Goal: Task Accomplishment & Management: Manage account settings

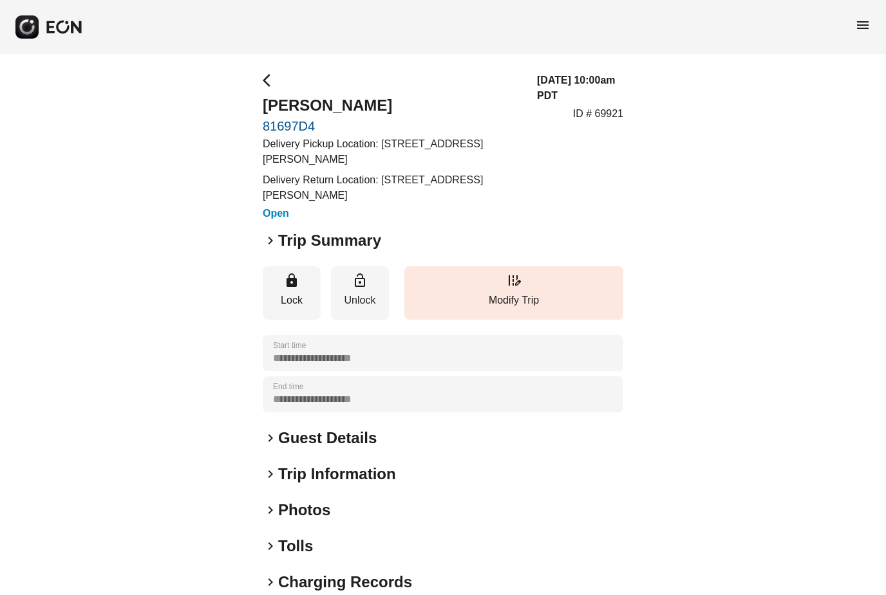
click at [861, 14] on div "menu" at bounding box center [443, 27] width 886 height 54
click at [859, 31] on span "menu" at bounding box center [862, 24] width 15 height 15
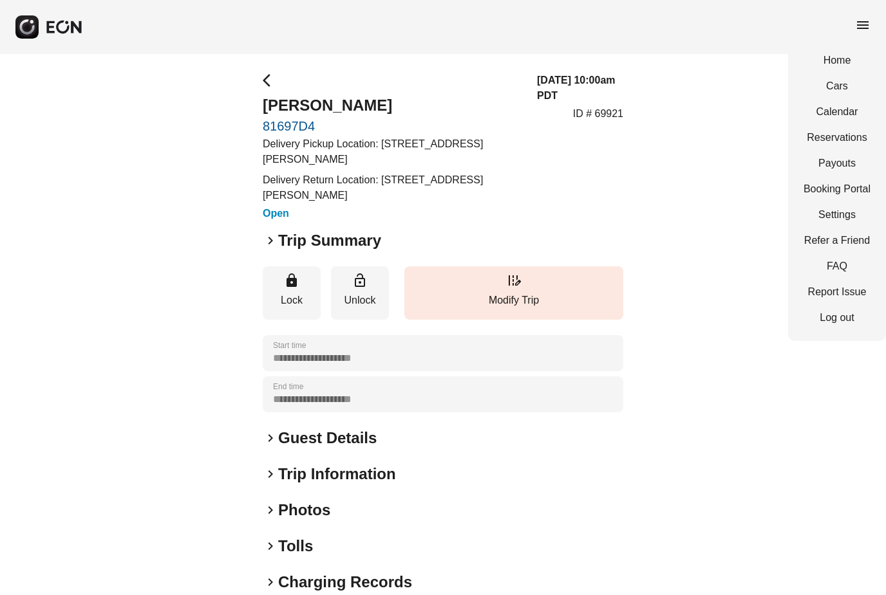
click at [828, 167] on link "Payouts" at bounding box center [836, 163] width 67 height 15
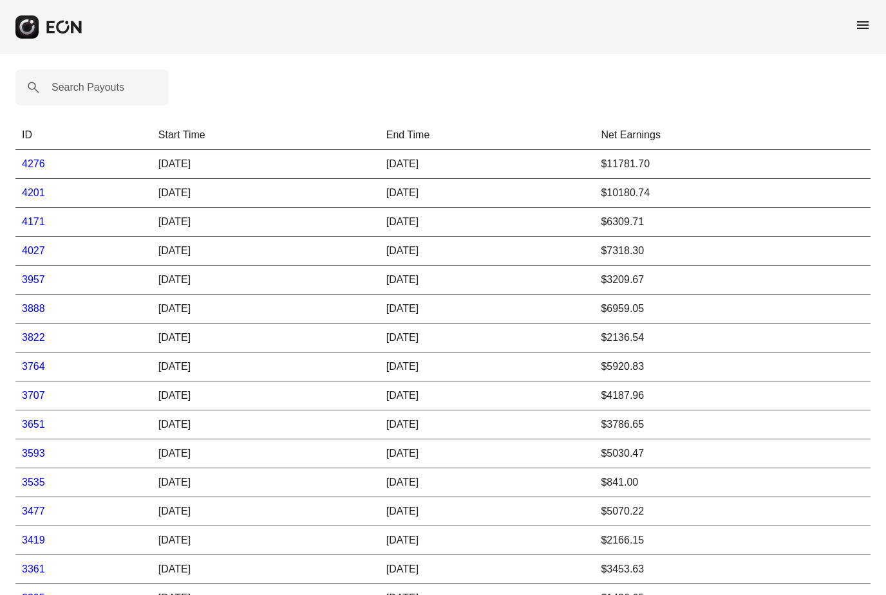
click at [36, 261] on td "4027" at bounding box center [83, 251] width 136 height 29
click at [34, 275] on link "3957" at bounding box center [33, 279] width 23 height 11
click at [35, 165] on link "4276" at bounding box center [33, 163] width 23 height 11
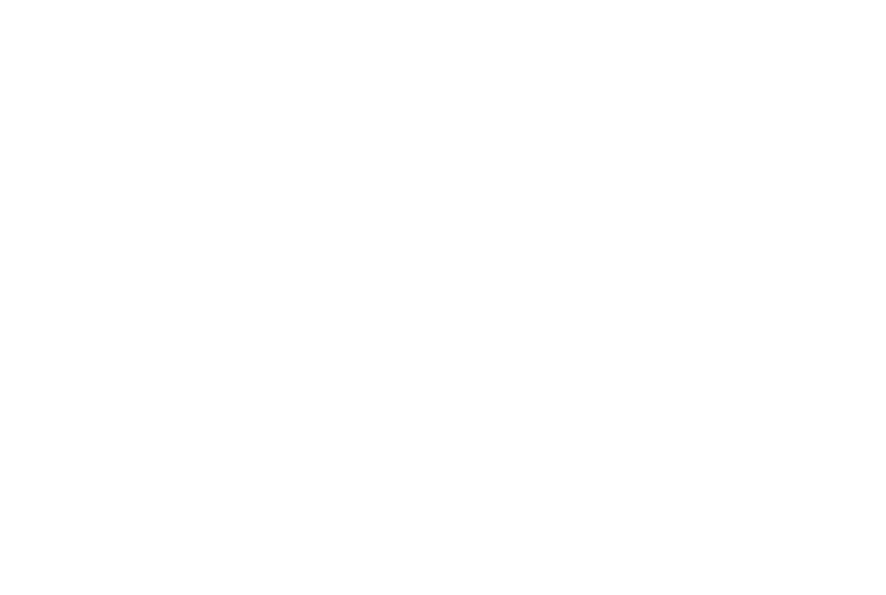
drag, startPoint x: 719, startPoint y: 5, endPoint x: -1, endPoint y: -1, distance: 719.7
click at [0, 0] on html at bounding box center [443, 0] width 886 height 0
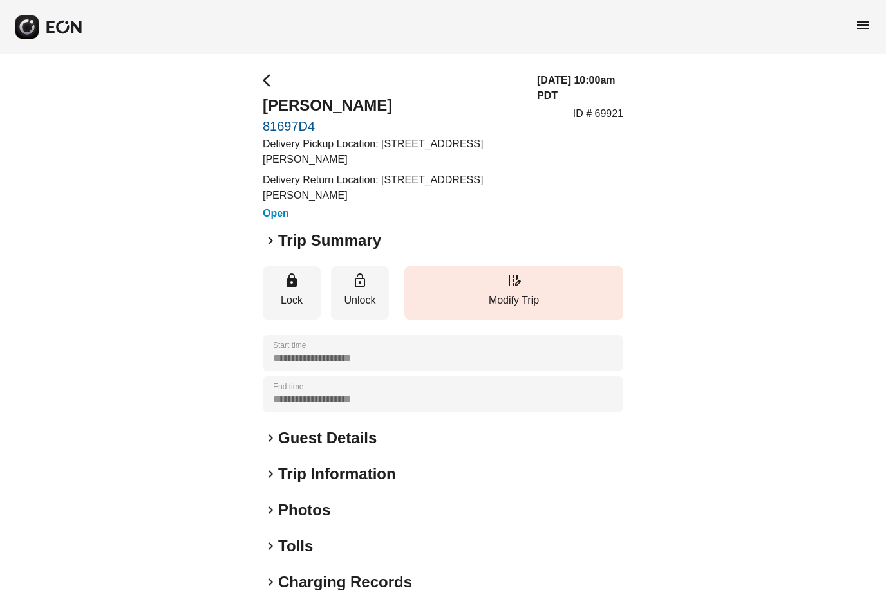
click at [274, 240] on span "keyboard_arrow_right" at bounding box center [270, 240] width 15 height 15
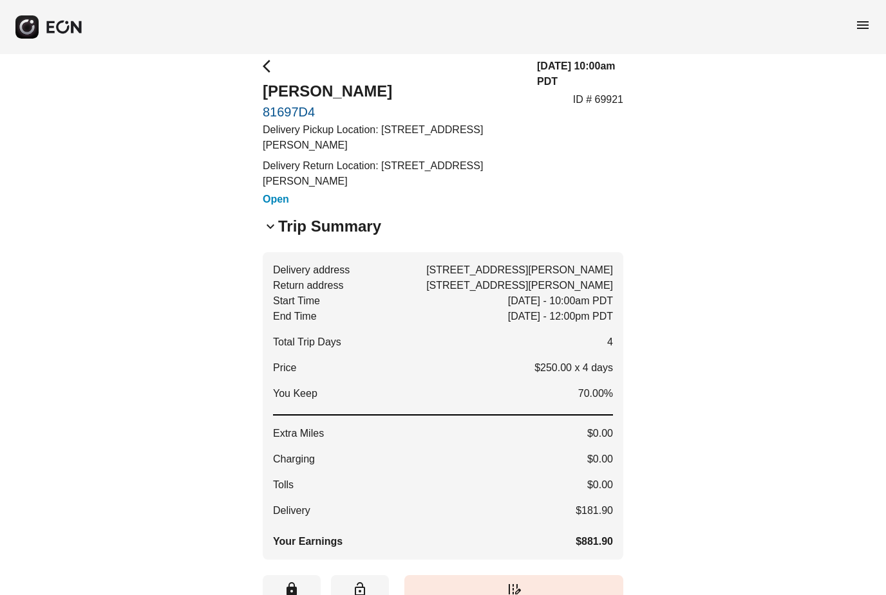
scroll to position [14, 0]
click at [270, 225] on span "keyboard_arrow_down" at bounding box center [270, 226] width 15 height 15
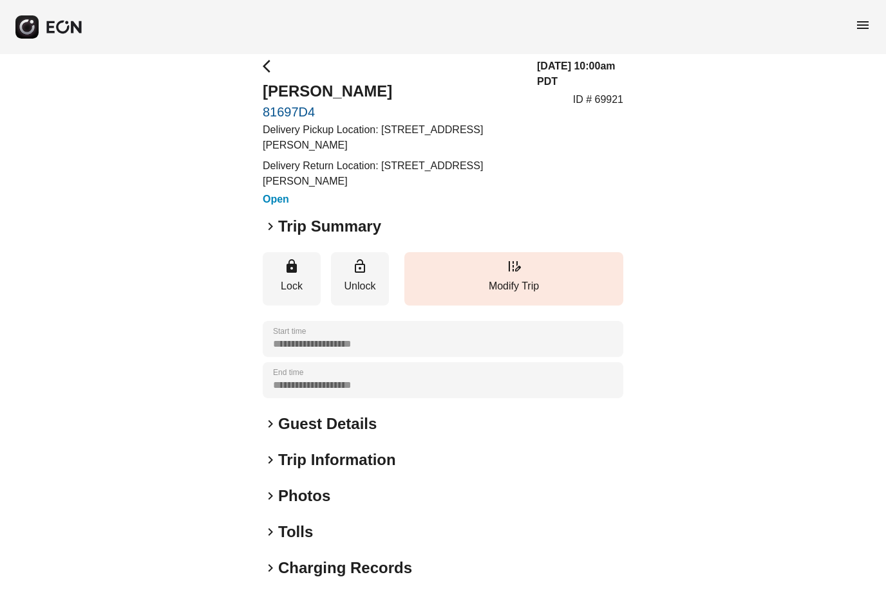
click at [270, 225] on span "keyboard_arrow_right" at bounding box center [270, 226] width 15 height 15
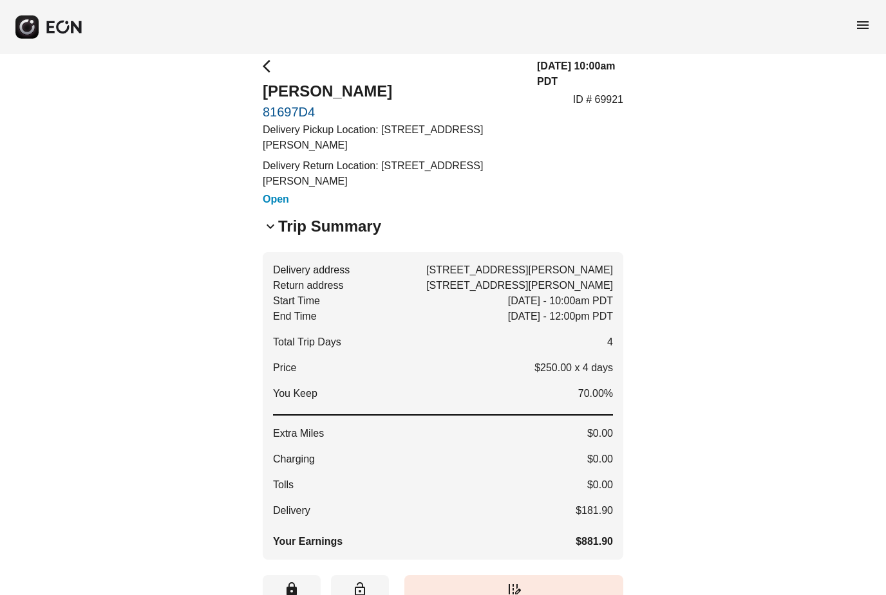
click at [270, 225] on span "keyboard_arrow_down" at bounding box center [270, 226] width 15 height 15
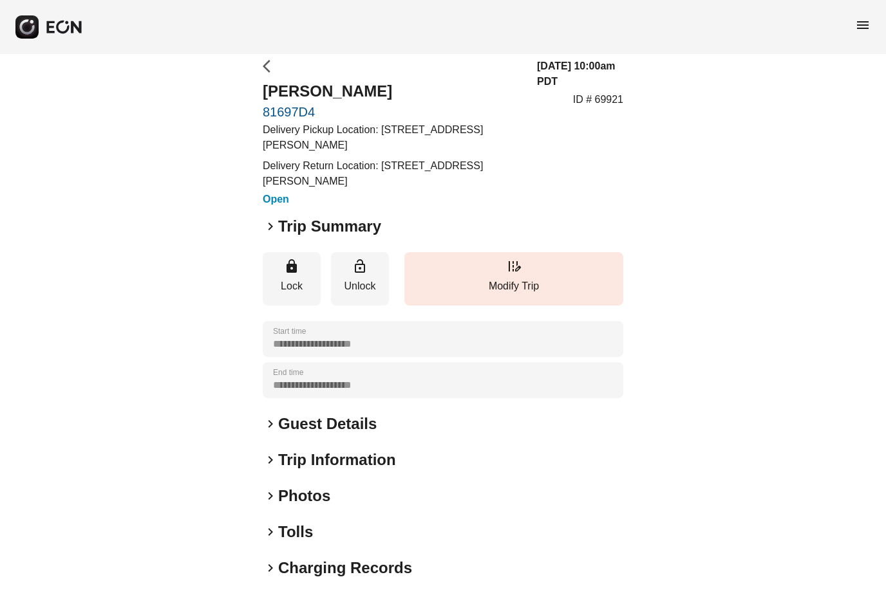
click at [265, 70] on span "arrow_back_ios" at bounding box center [270, 66] width 15 height 15
click at [267, 63] on span "arrow_back_ios" at bounding box center [270, 66] width 15 height 15
click at [864, 31] on span "menu" at bounding box center [862, 24] width 15 height 15
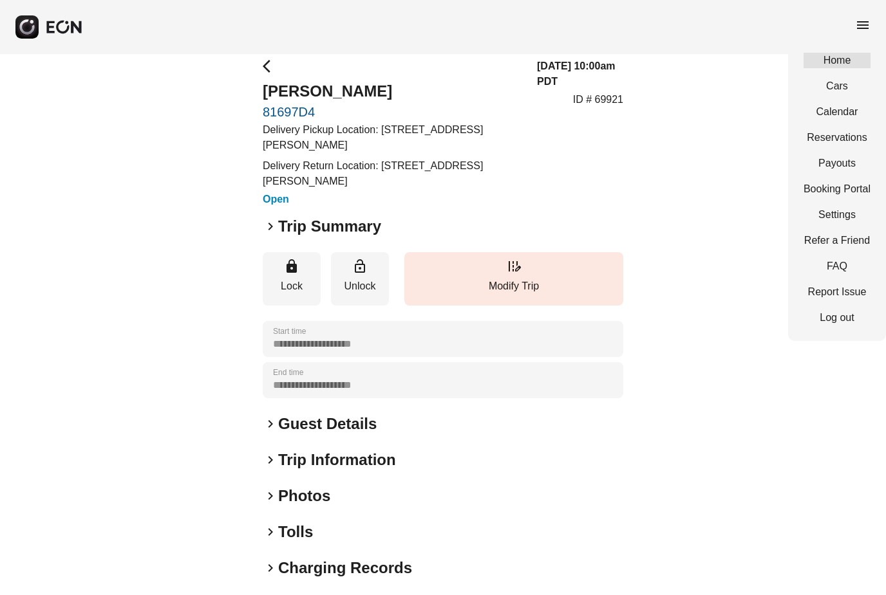
click at [841, 66] on link "Home" at bounding box center [836, 60] width 67 height 15
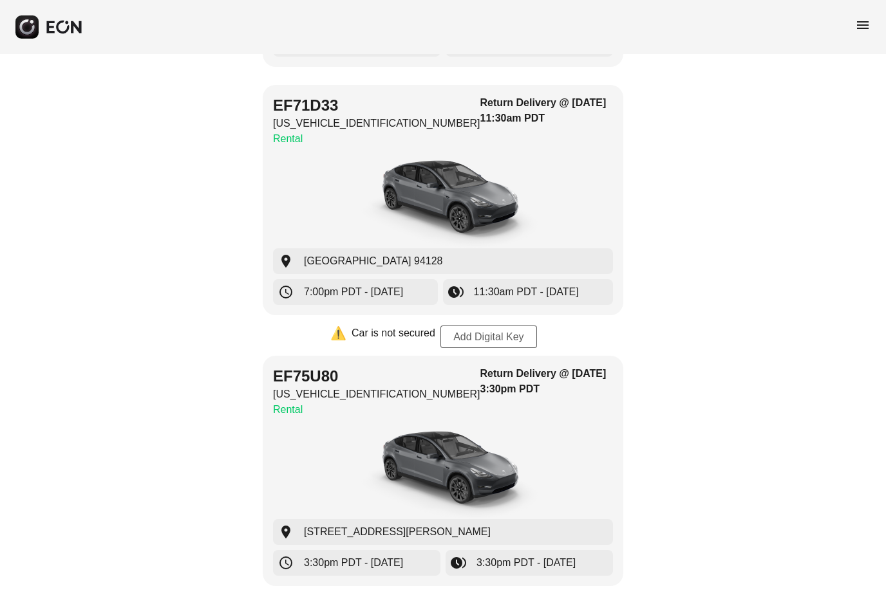
scroll to position [940, 0]
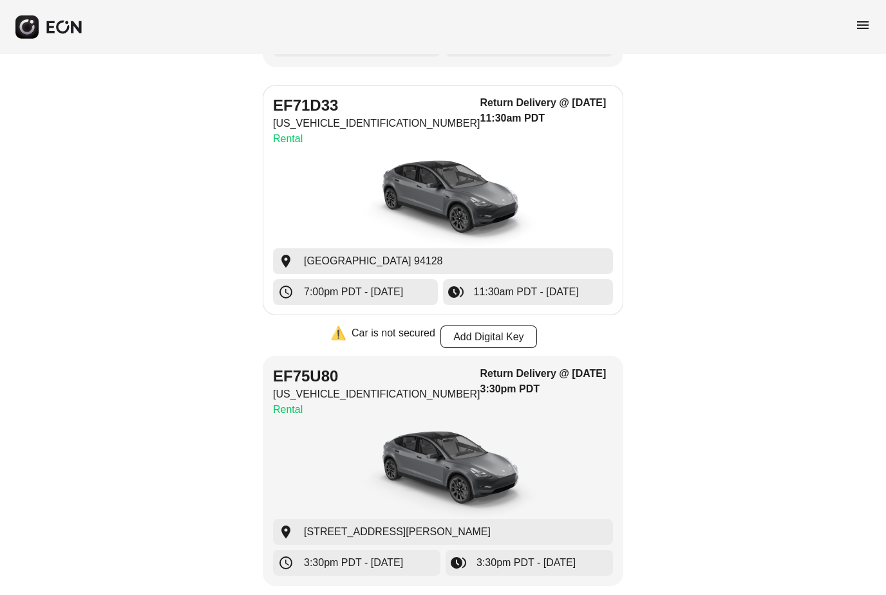
click at [501, 155] on img "button" at bounding box center [442, 200] width 193 height 97
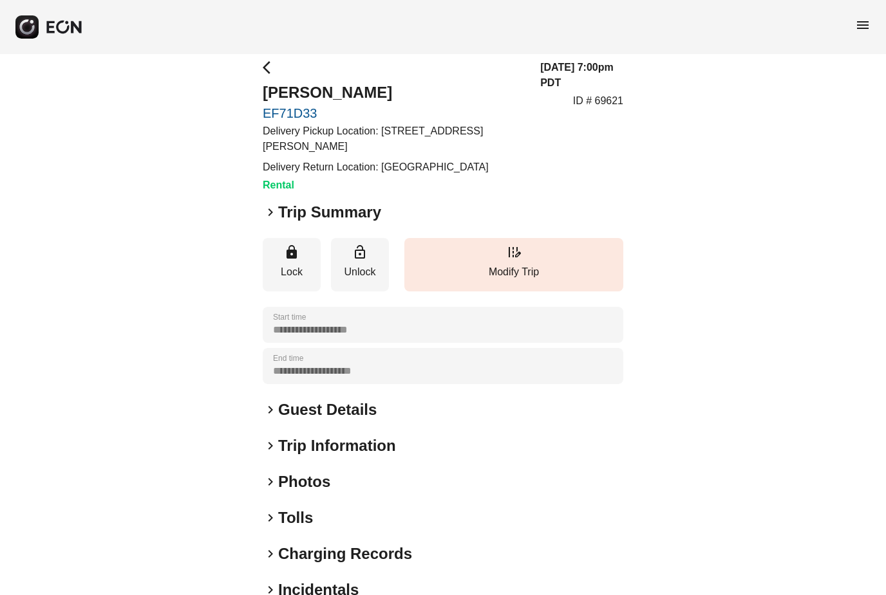
scroll to position [22, 0]
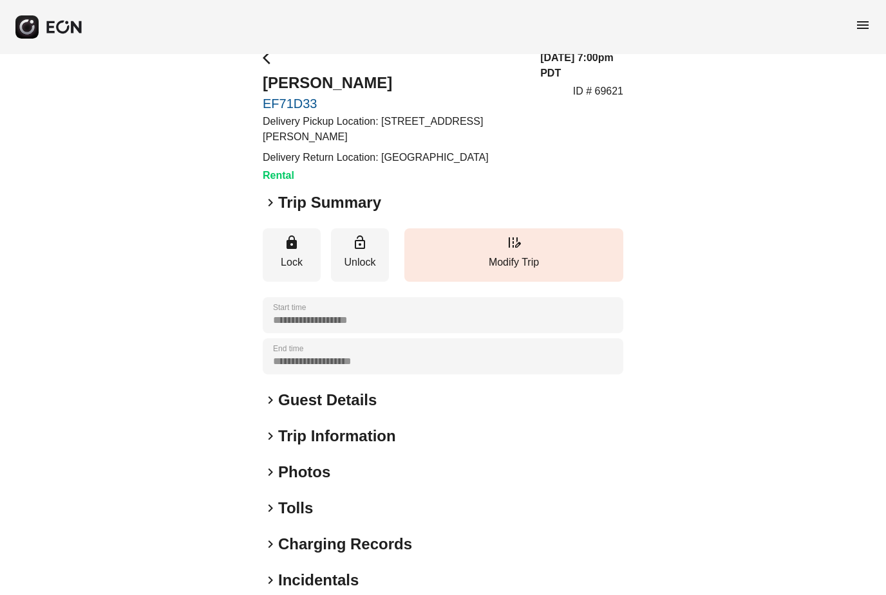
click at [271, 202] on span "keyboard_arrow_right" at bounding box center [270, 203] width 15 height 15
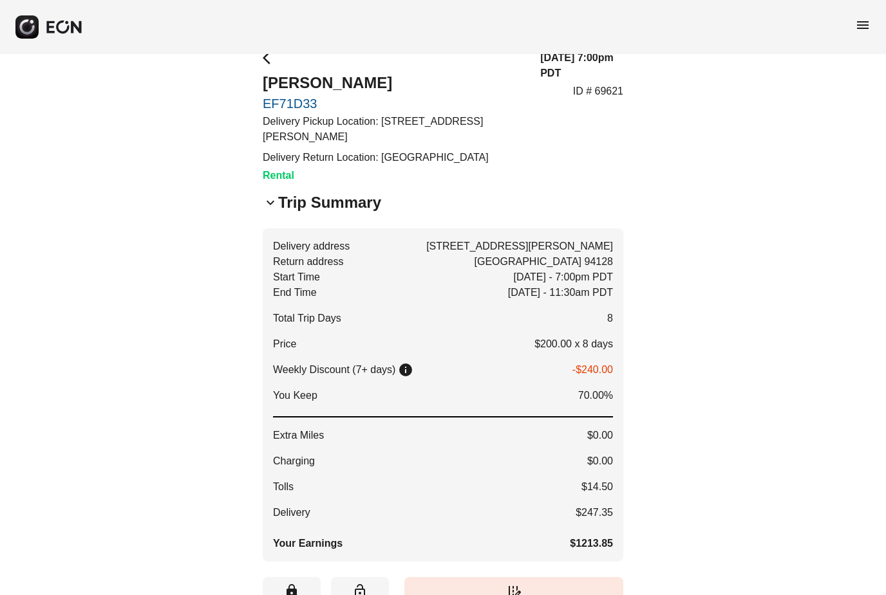
click at [270, 198] on span "keyboard_arrow_down" at bounding box center [270, 202] width 15 height 15
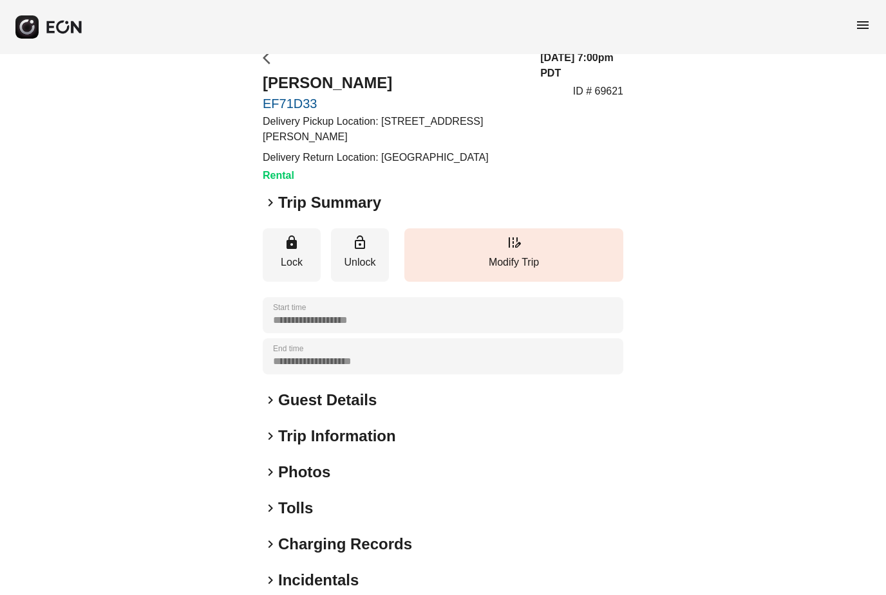
click at [267, 57] on span "arrow_back_ios" at bounding box center [270, 57] width 15 height 15
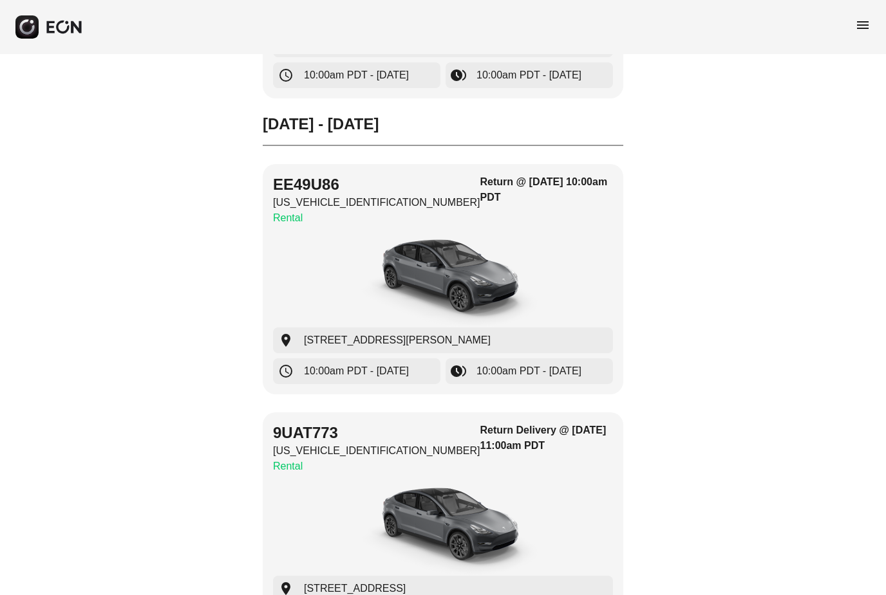
scroll to position [1747, 0]
drag, startPoint x: 330, startPoint y: 187, endPoint x: 330, endPoint y: 145, distance: 41.2
click at [330, 187] on h2 "EE49U86" at bounding box center [376, 184] width 207 height 21
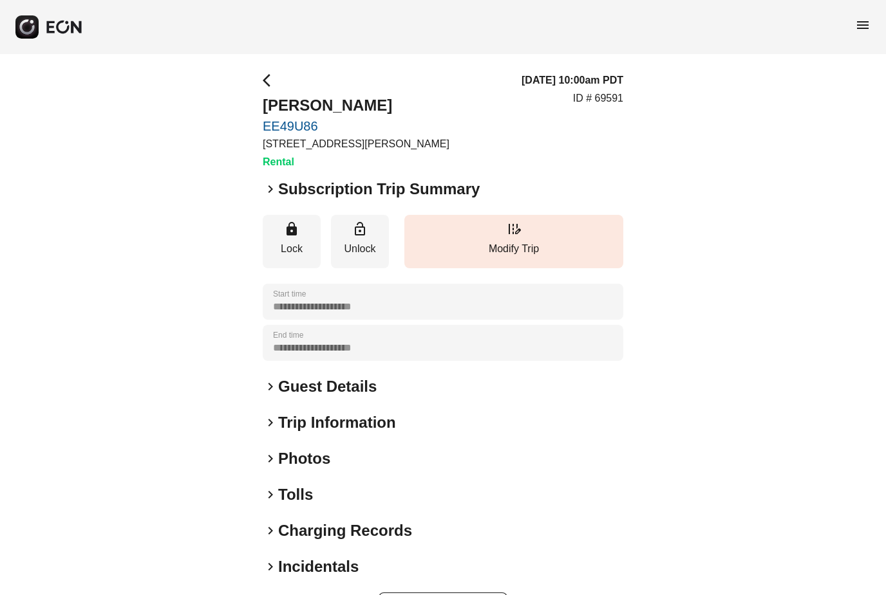
click at [268, 186] on span "keyboard_arrow_right" at bounding box center [270, 189] width 15 height 15
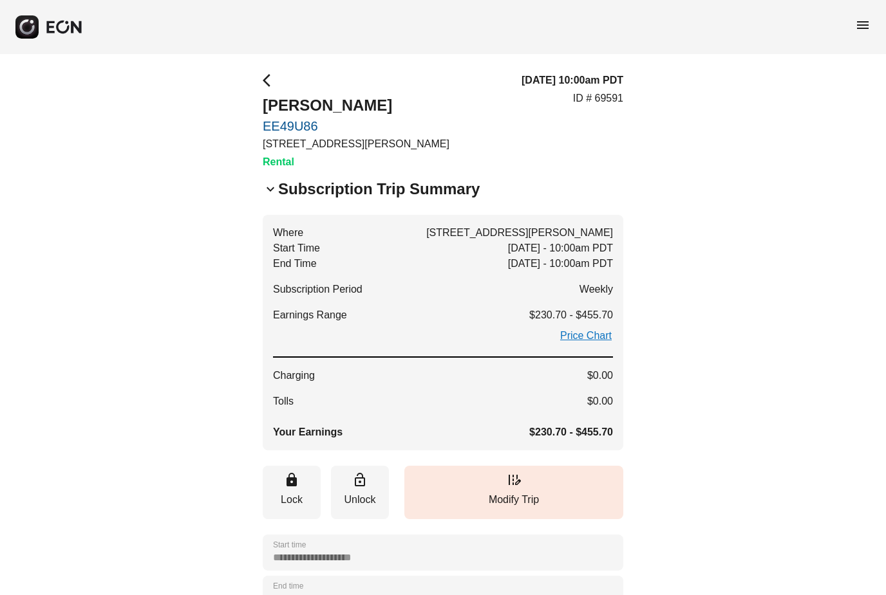
click at [268, 186] on span "keyboard_arrow_down" at bounding box center [270, 189] width 15 height 15
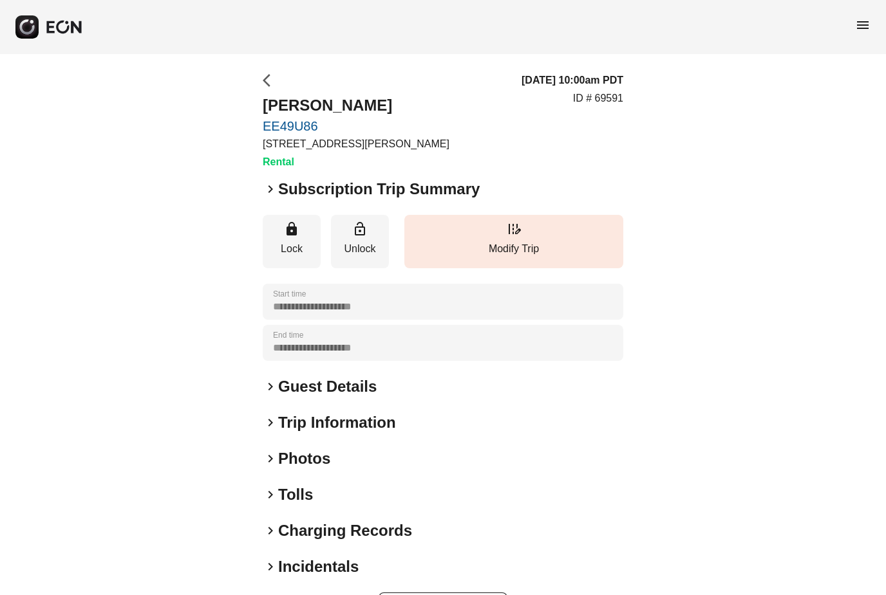
click at [268, 76] on span "arrow_back_ios" at bounding box center [270, 80] width 15 height 15
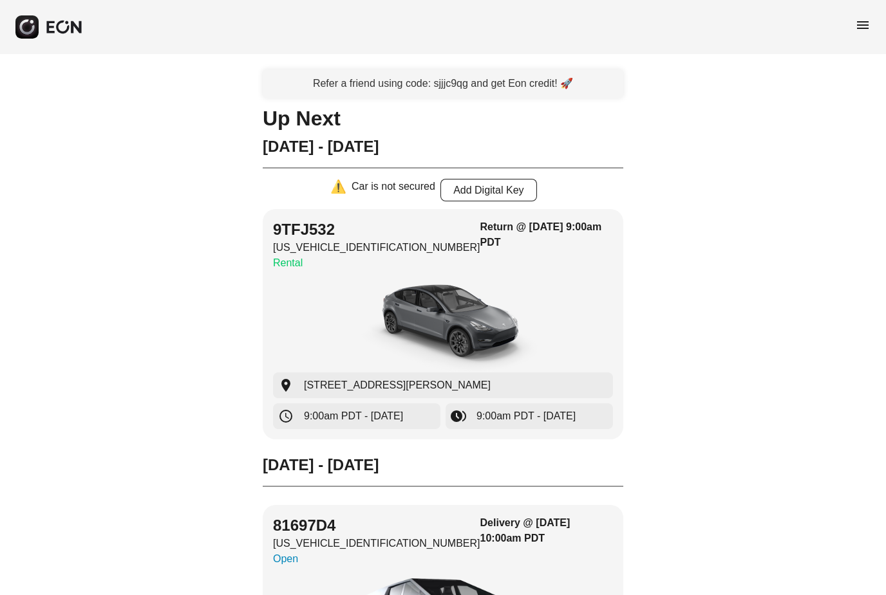
click at [863, 24] on span "menu" at bounding box center [862, 24] width 15 height 15
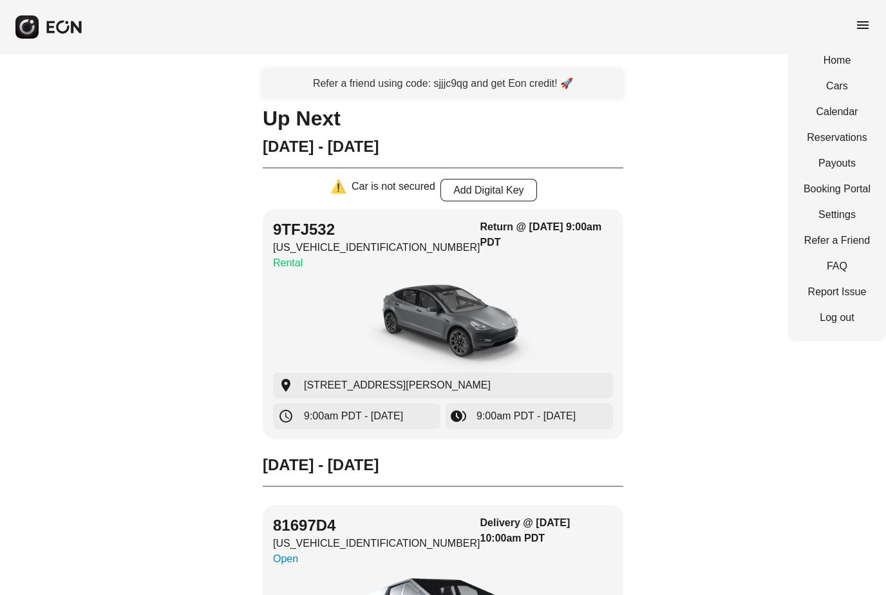
click at [830, 64] on link "Home" at bounding box center [836, 60] width 67 height 15
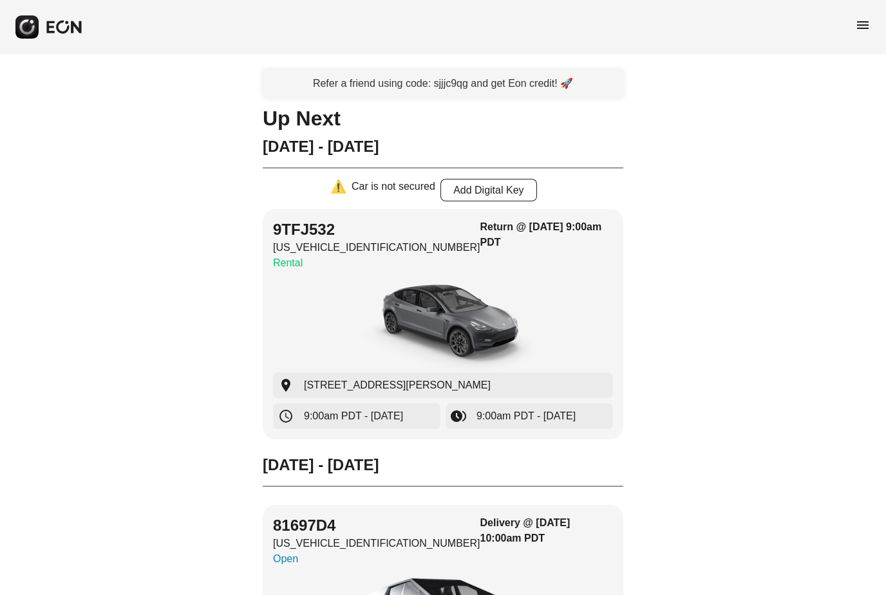
click at [866, 24] on span "menu" at bounding box center [862, 24] width 15 height 15
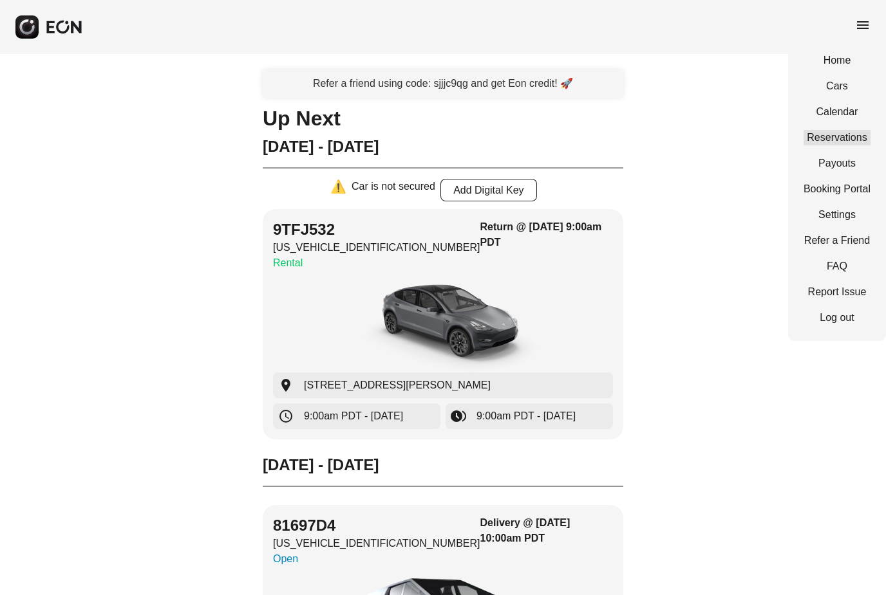
click at [827, 144] on link "Reservations" at bounding box center [836, 137] width 67 height 15
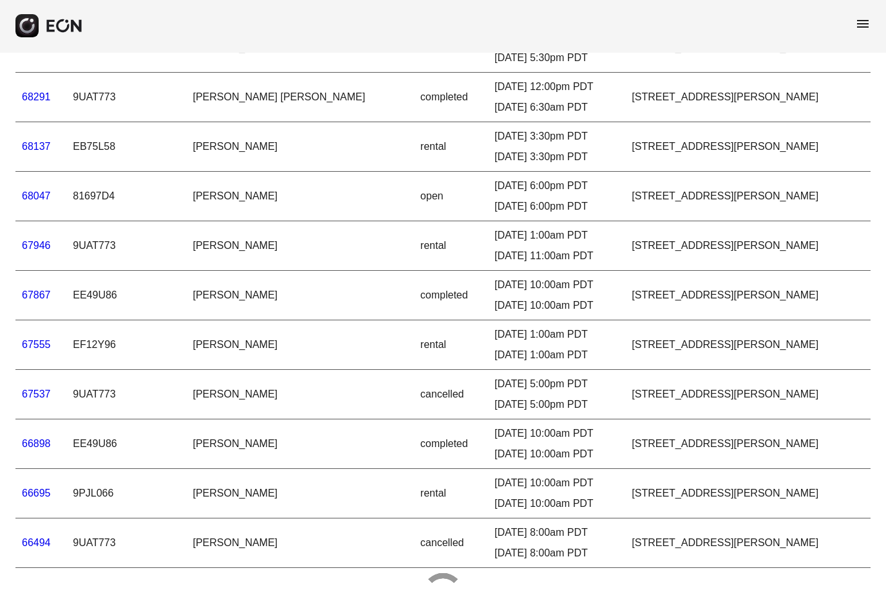
scroll to position [557, 0]
